Goal: Navigation & Orientation: Find specific page/section

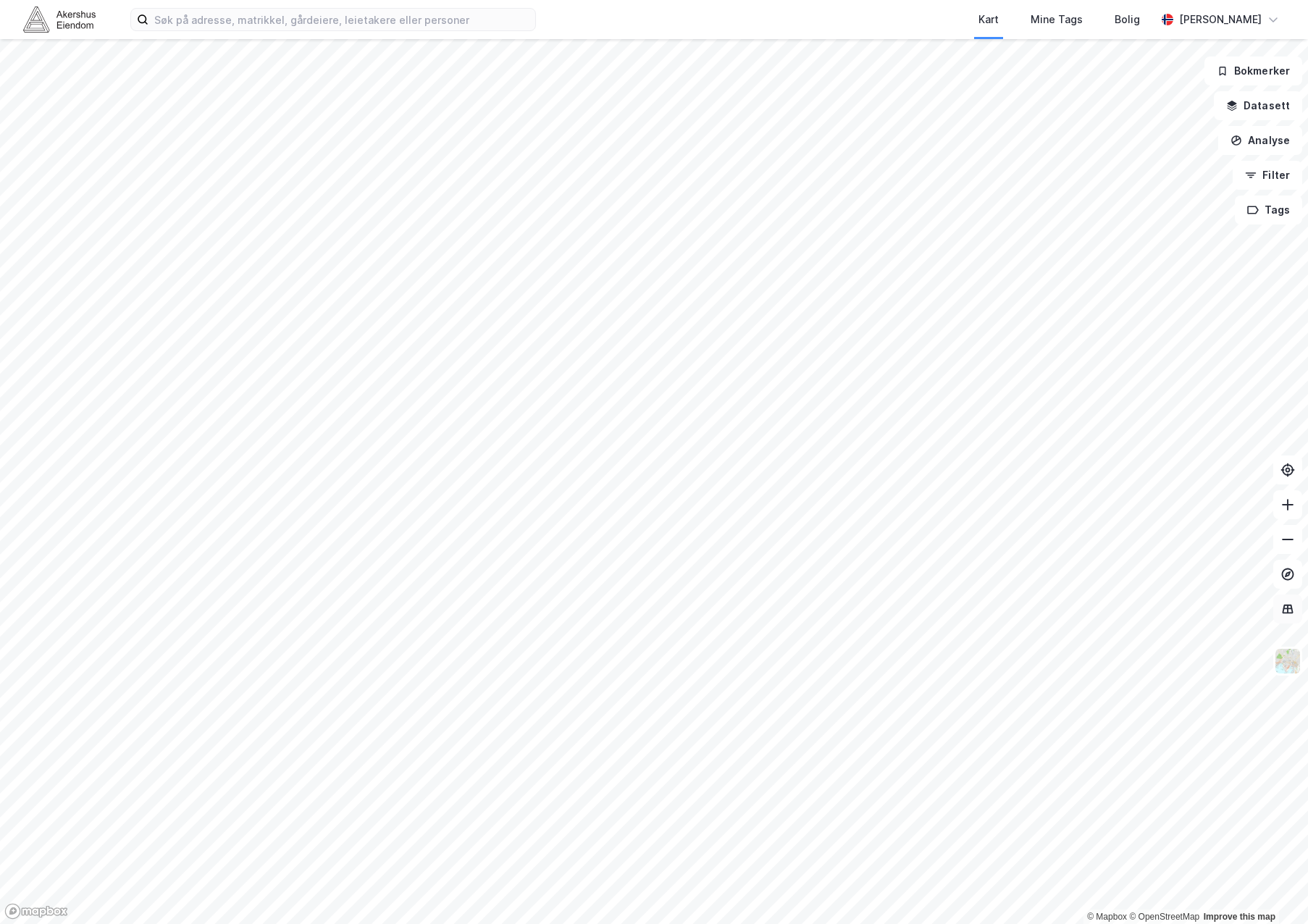
click at [1283, 610] on icon at bounding box center [1287, 609] width 15 height 15
click at [1285, 609] on icon at bounding box center [1287, 609] width 9 height 2
click at [1297, 674] on img at bounding box center [1287, 661] width 27 height 27
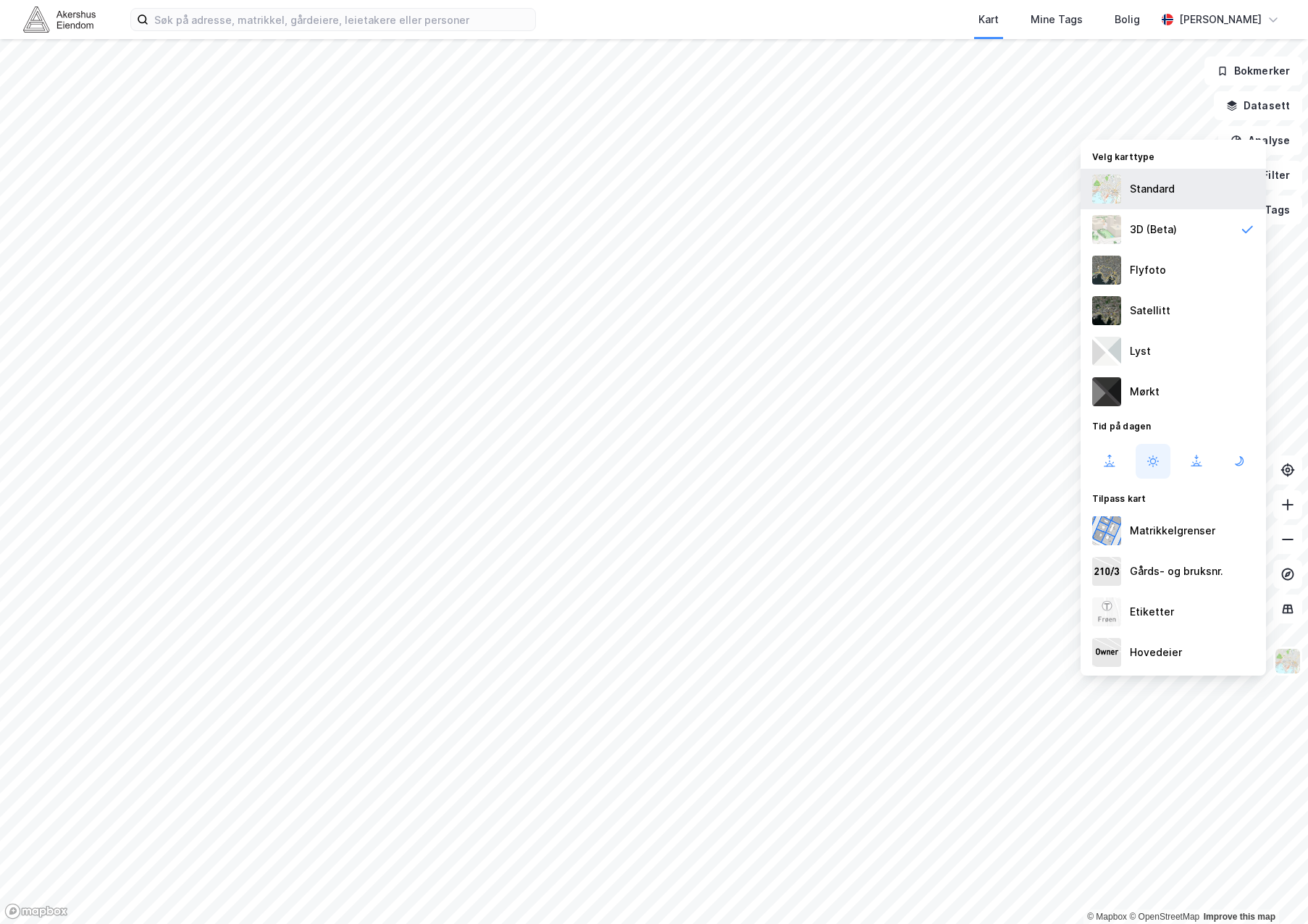
click at [1182, 198] on div "Standard" at bounding box center [1173, 188] width 186 height 40
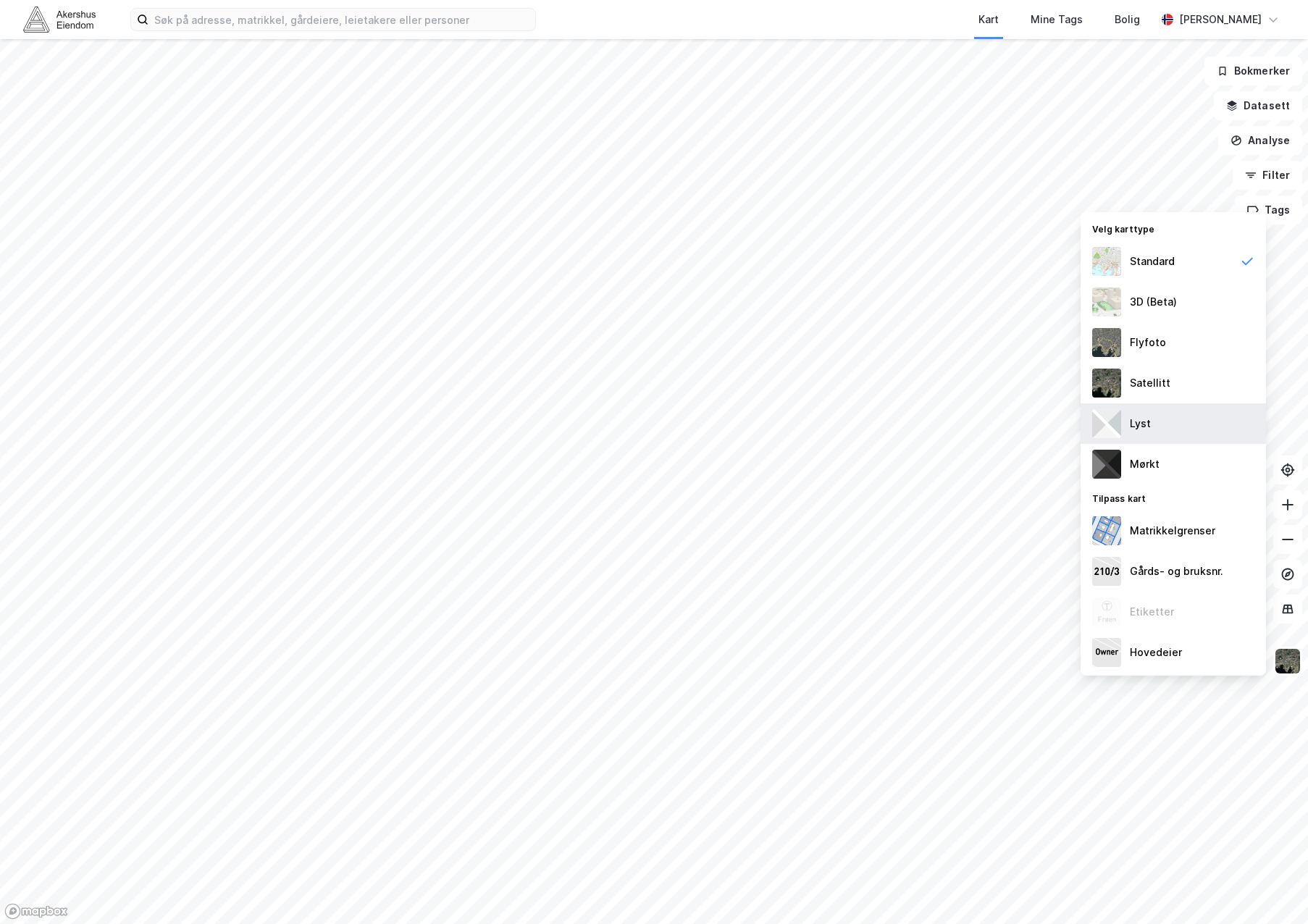
click at [1182, 422] on div "Lyst" at bounding box center [1173, 423] width 186 height 40
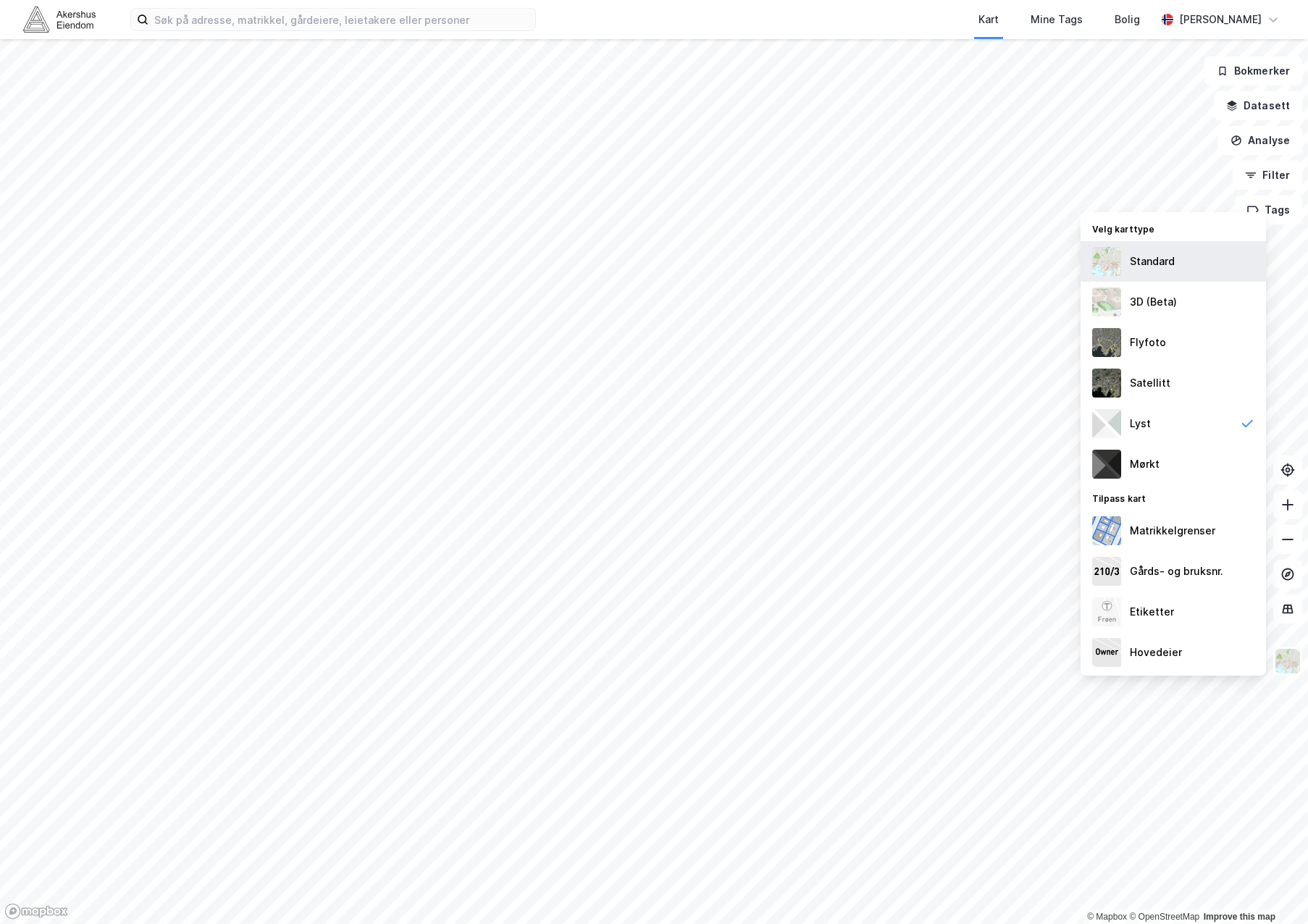
click at [1183, 271] on div "Standard" at bounding box center [1173, 261] width 186 height 40
click at [1187, 298] on div "3D (Beta)" at bounding box center [1173, 302] width 186 height 40
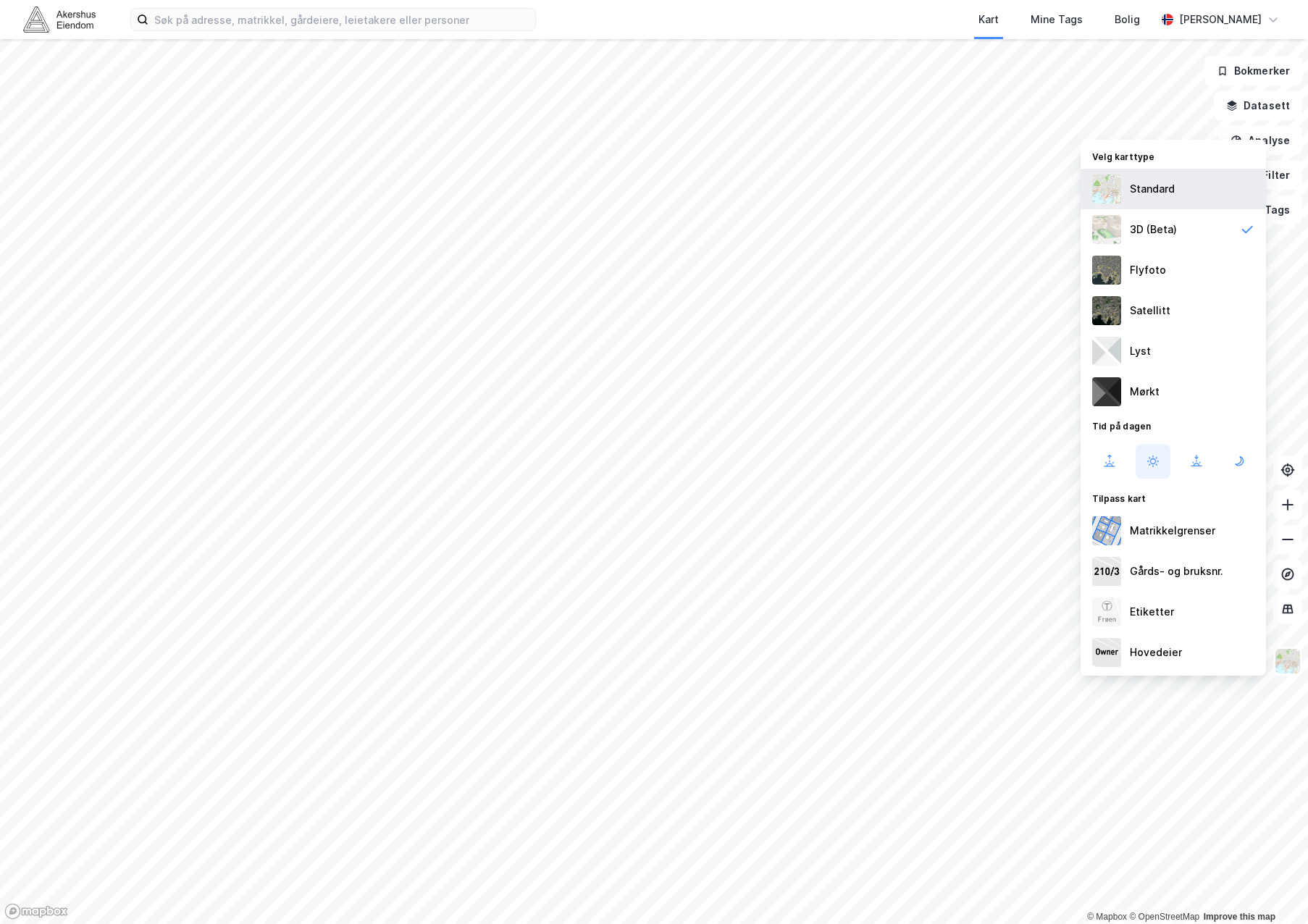
click at [1181, 193] on div "Standard" at bounding box center [1173, 188] width 186 height 40
